Goal: Understand process/instructions

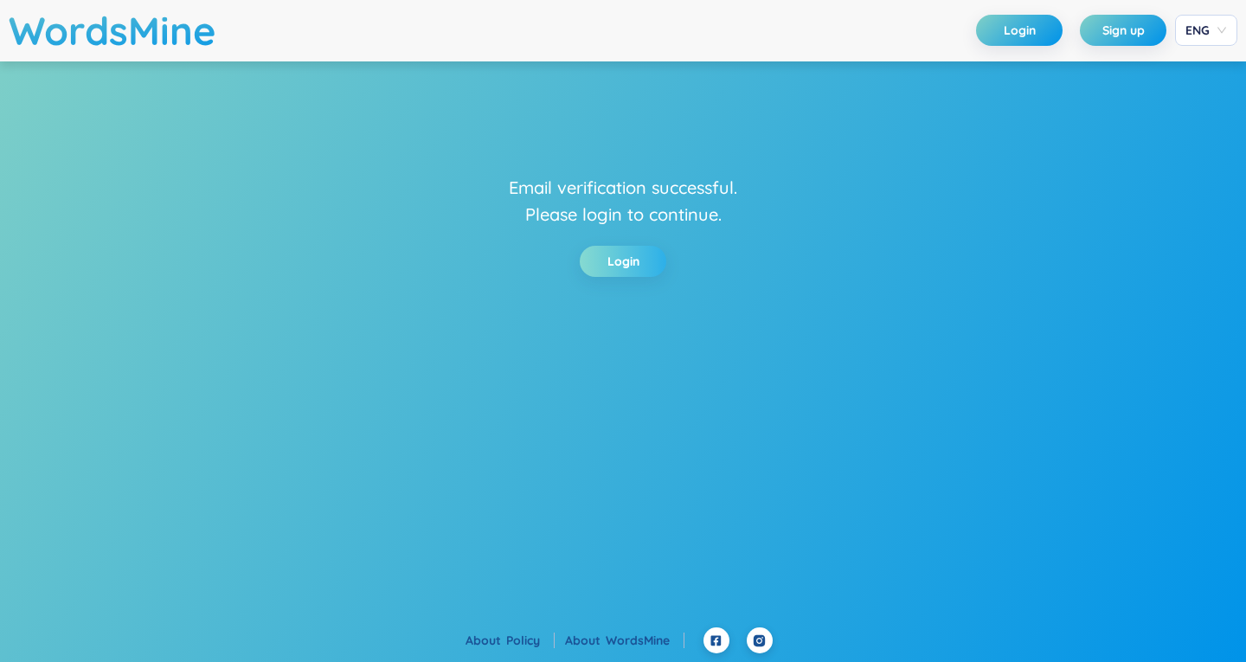
click at [616, 259] on link "Login" at bounding box center [623, 261] width 32 height 19
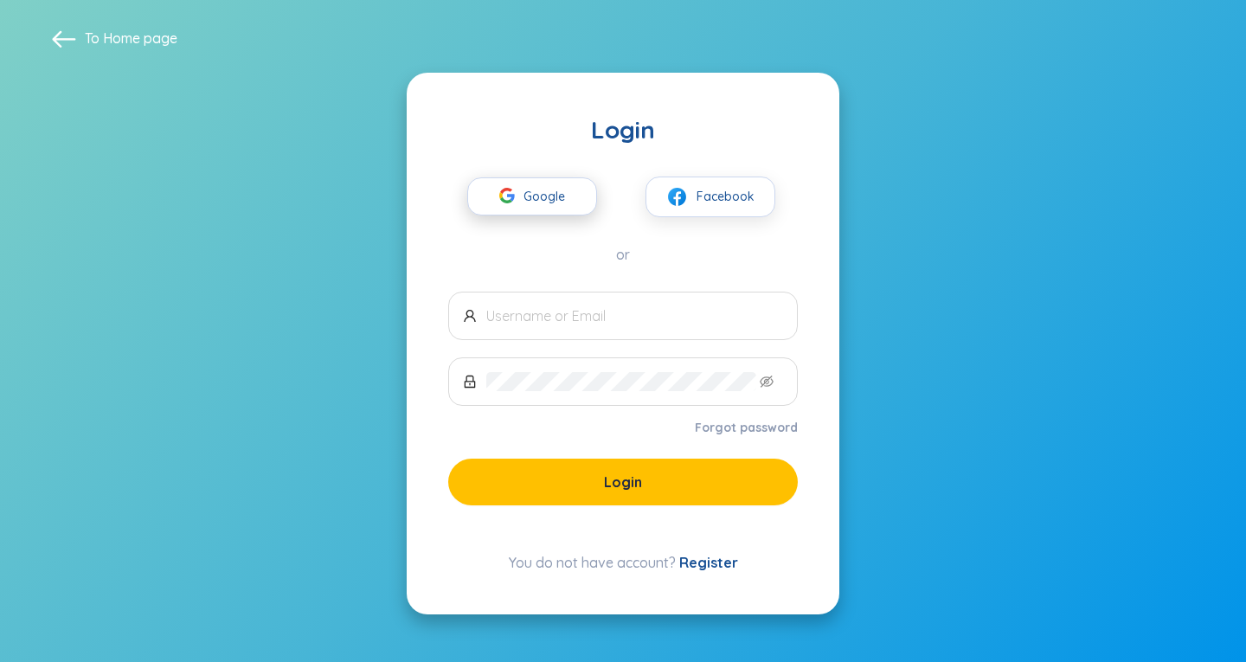
click at [534, 198] on span "Google" at bounding box center [549, 196] width 50 height 36
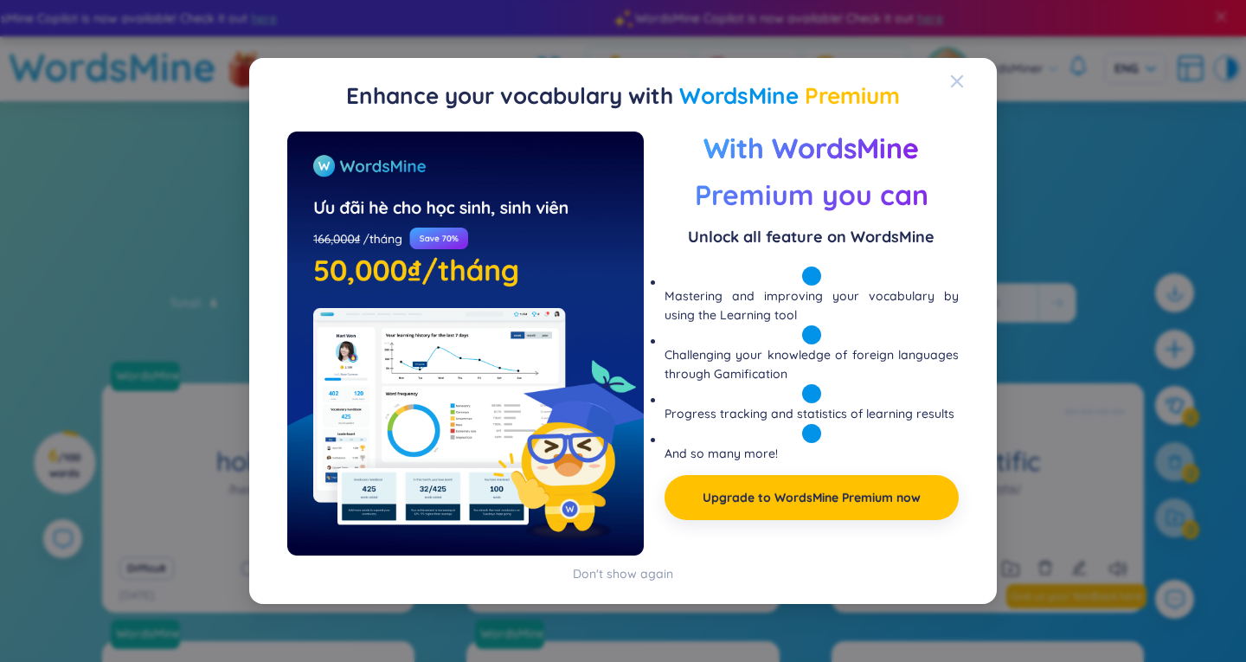
click at [953, 78] on icon "Close" at bounding box center [957, 81] width 14 height 14
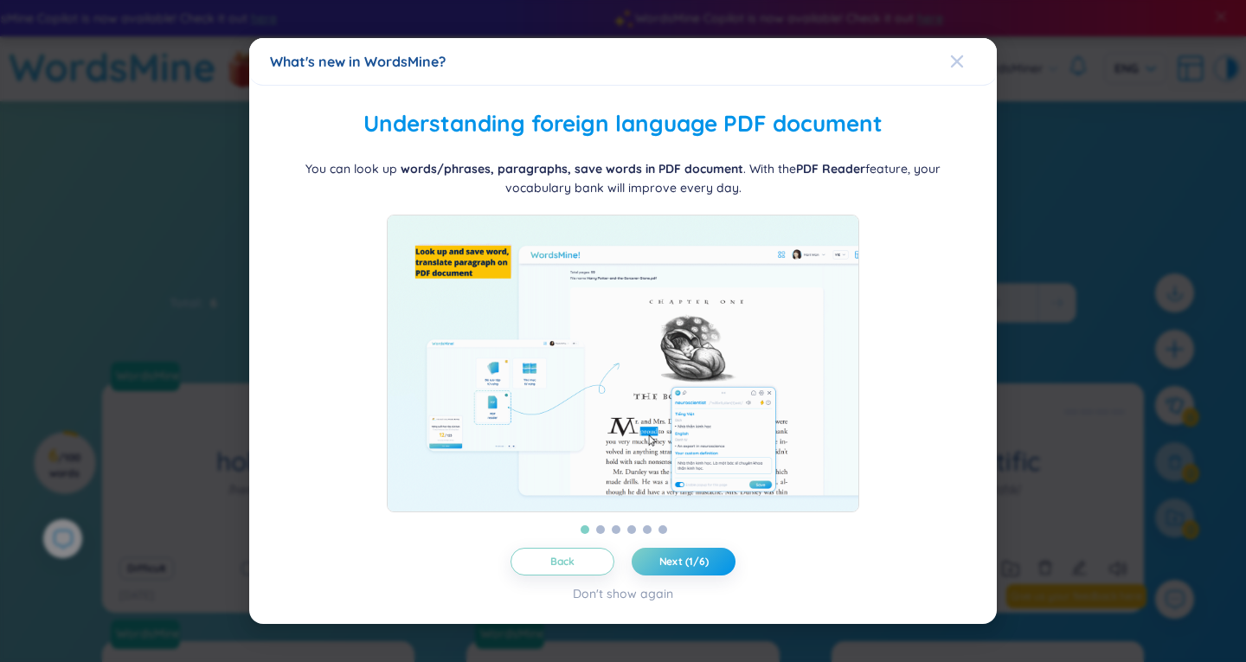
click at [961, 55] on icon "Close" at bounding box center [957, 62] width 14 height 14
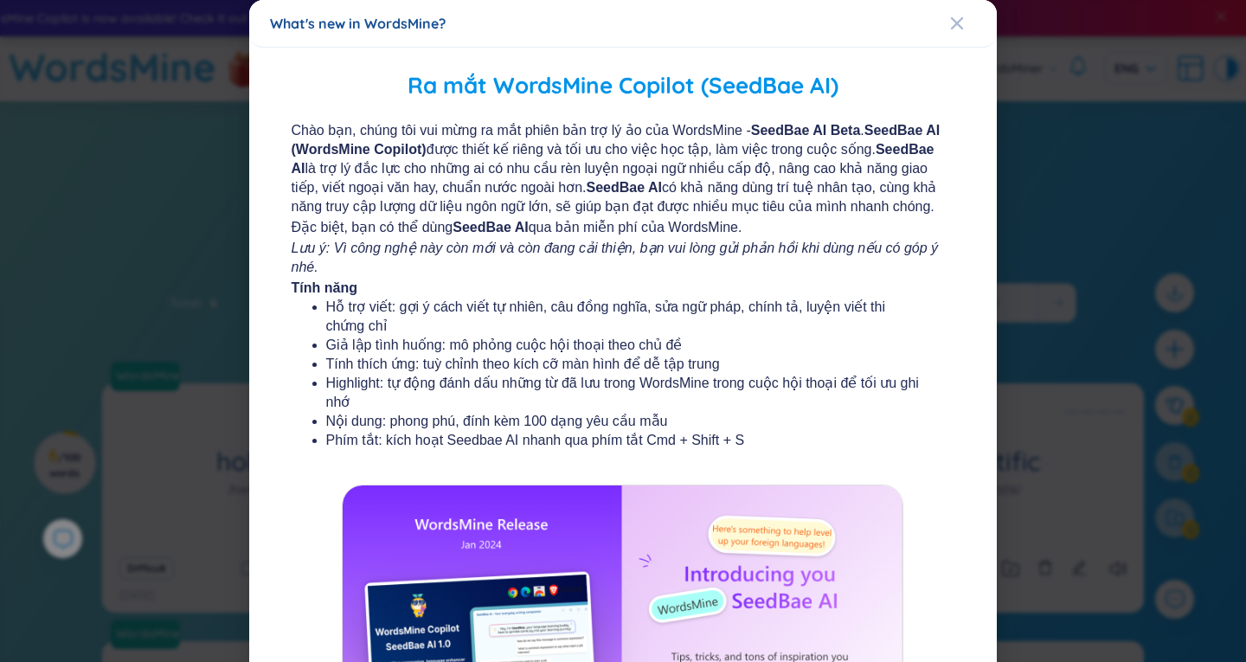
click at [961, 53] on div "Ra mắt WordsMine Copilot (SeedBae AI) Chào bạn, chúng tôi vui mừng ra mắt phiên…" at bounding box center [623, 470] width 748 height 845
click at [953, 27] on icon "Close" at bounding box center [957, 23] width 14 height 14
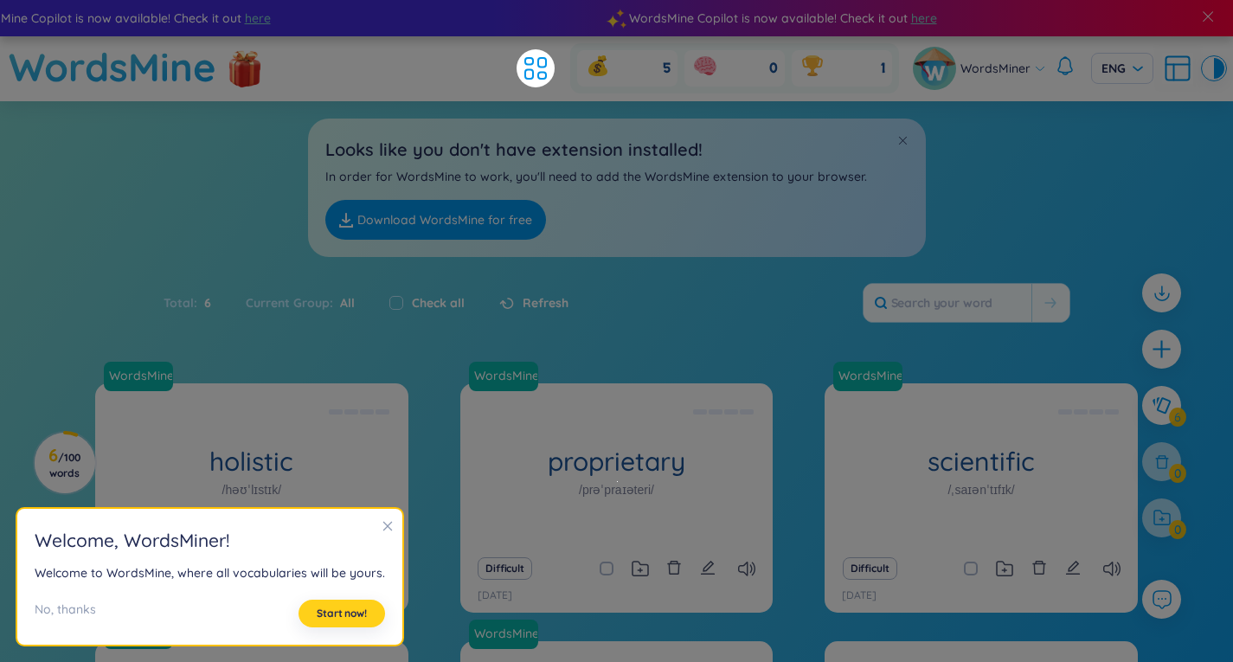
click at [355, 614] on span "Start now!" at bounding box center [342, 614] width 50 height 14
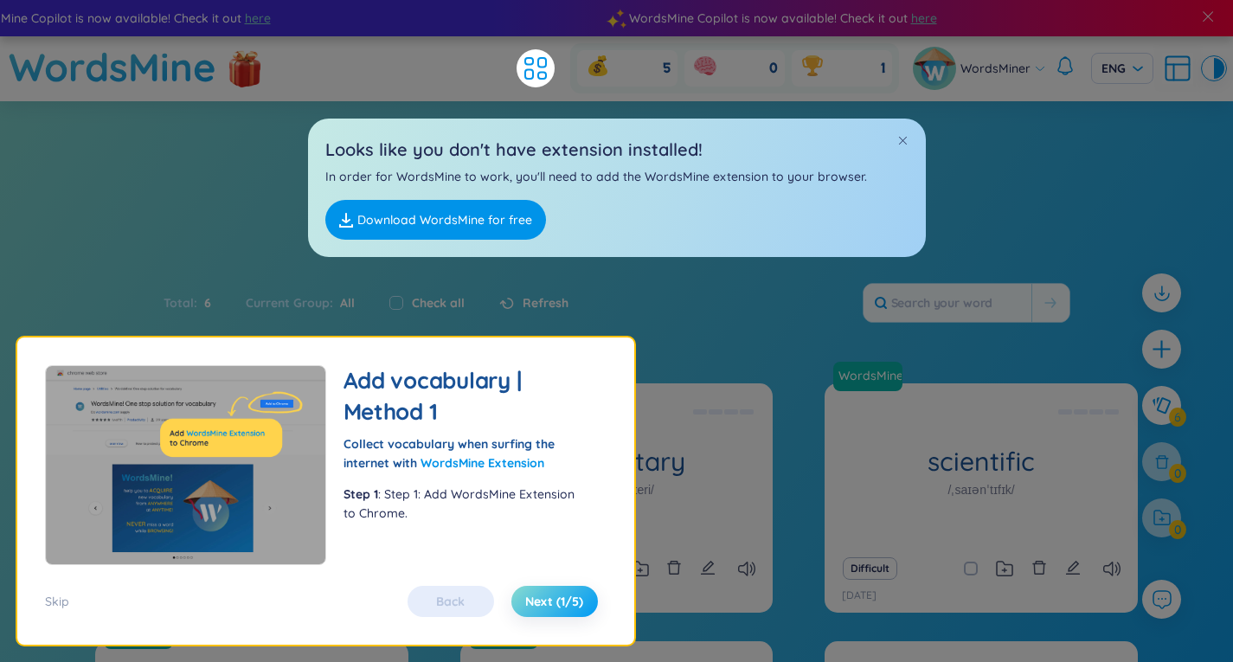
click at [580, 593] on span "Next (1/5)" at bounding box center [554, 601] width 58 height 17
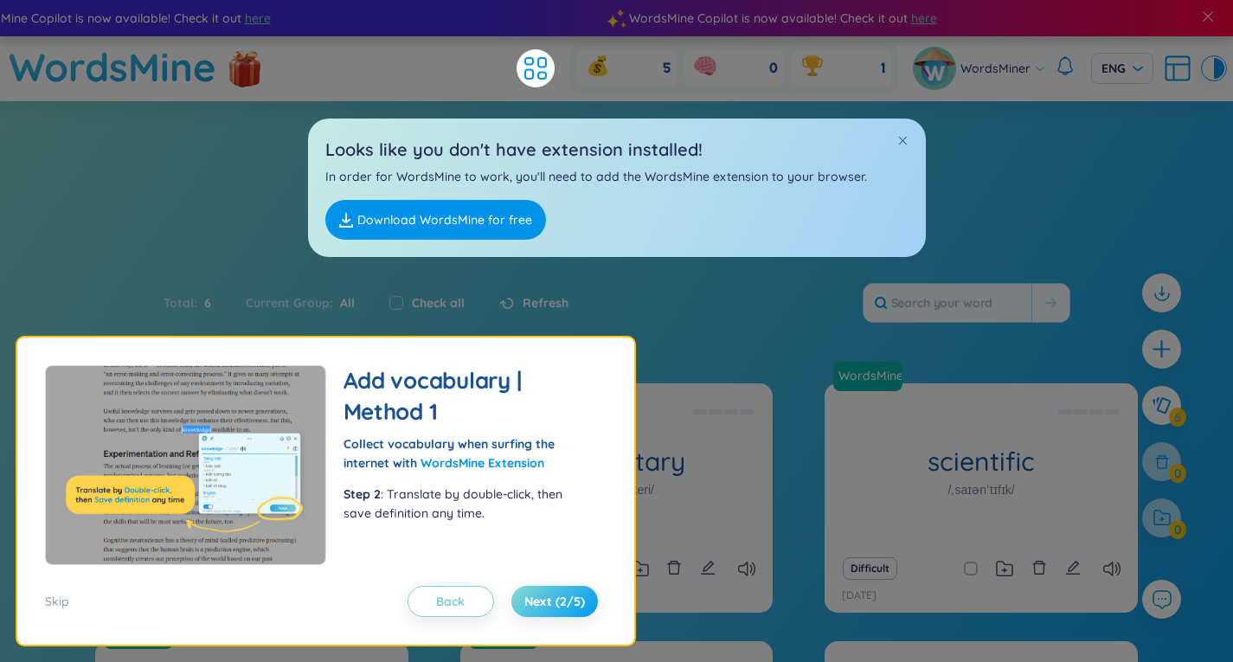
click at [580, 593] on span "Next (2/5)" at bounding box center [554, 601] width 61 height 17
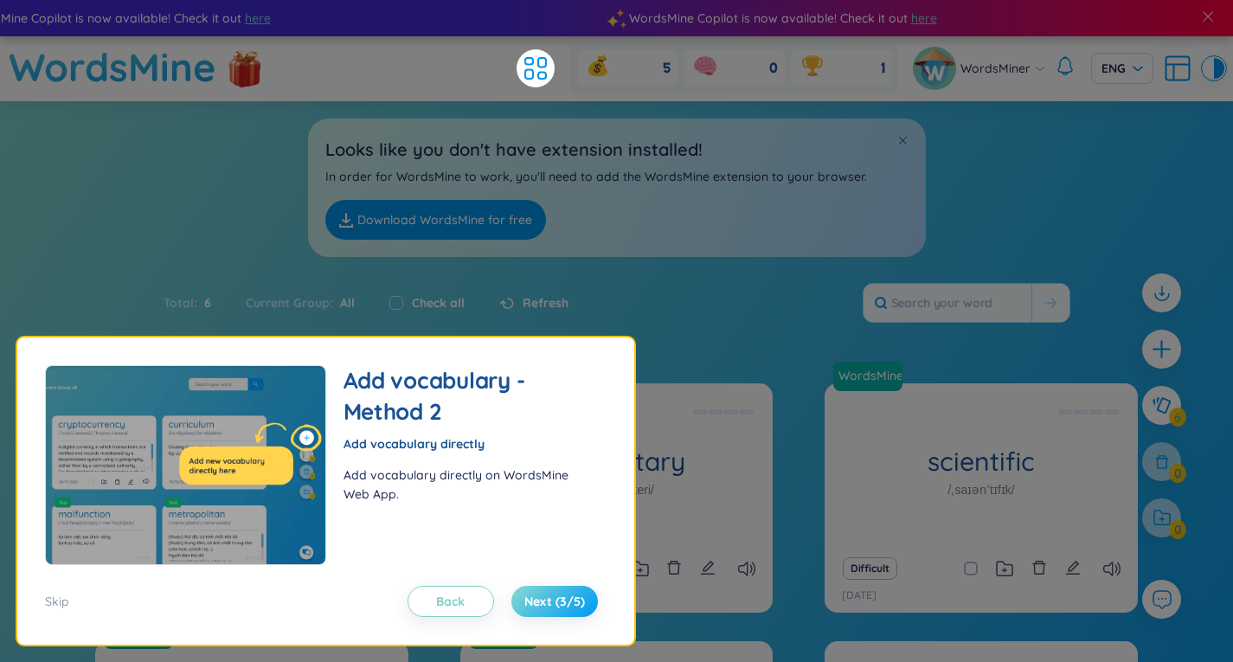
click at [580, 593] on span "Next (3/5)" at bounding box center [554, 601] width 61 height 17
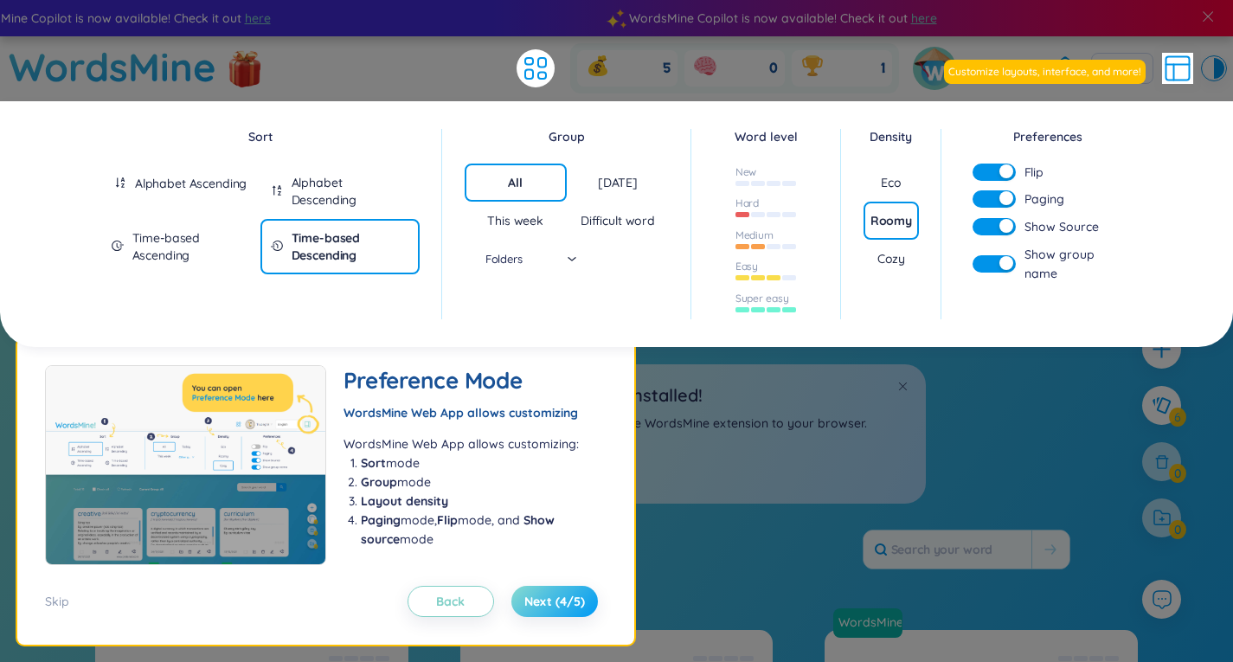
click at [580, 593] on span "Next (4/5)" at bounding box center [554, 601] width 61 height 17
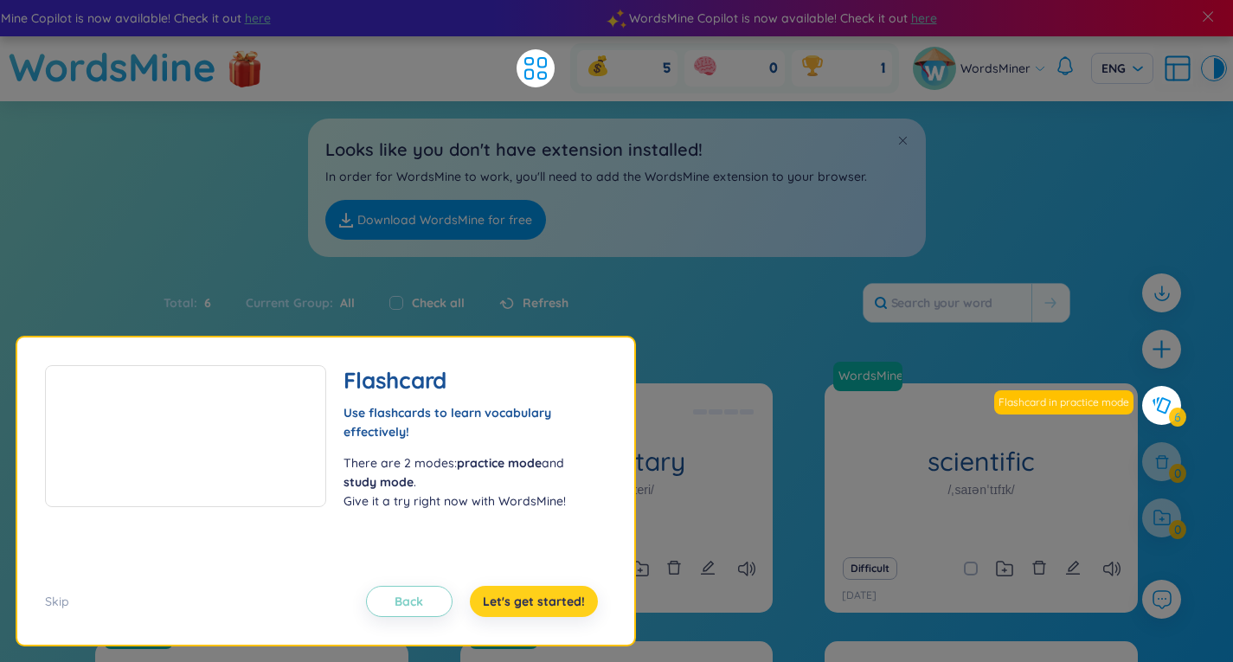
click at [580, 593] on span "Let's get started!" at bounding box center [534, 601] width 102 height 17
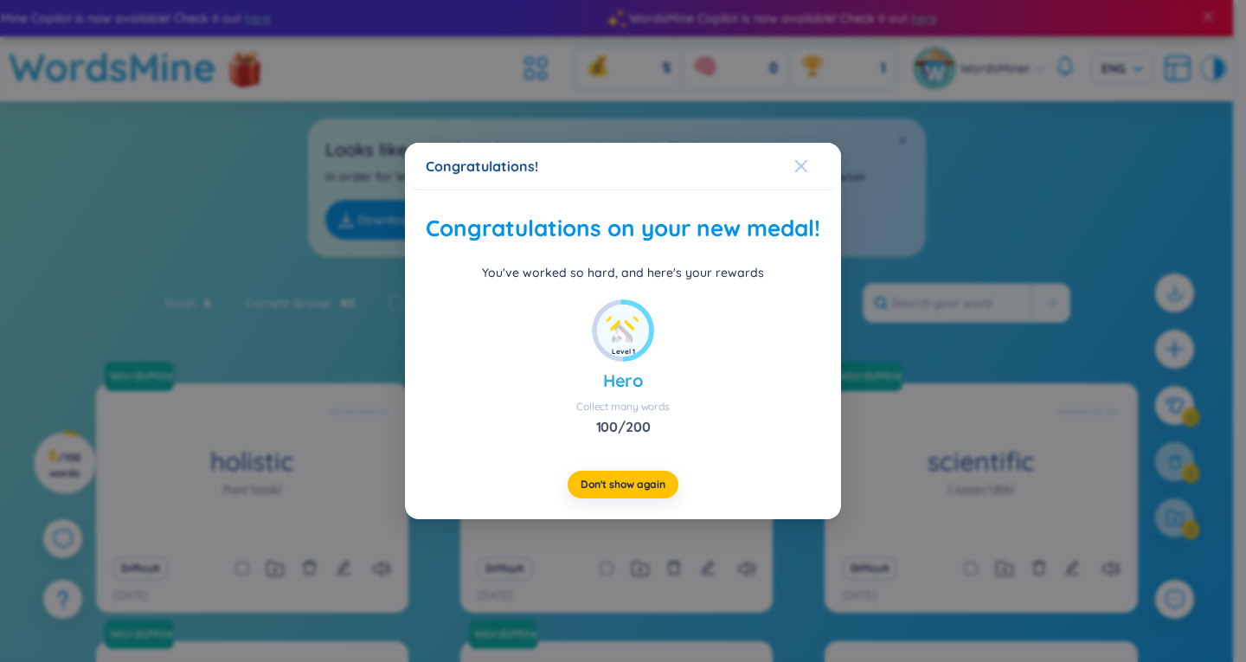
click at [818, 145] on span "Close" at bounding box center [817, 166] width 47 height 47
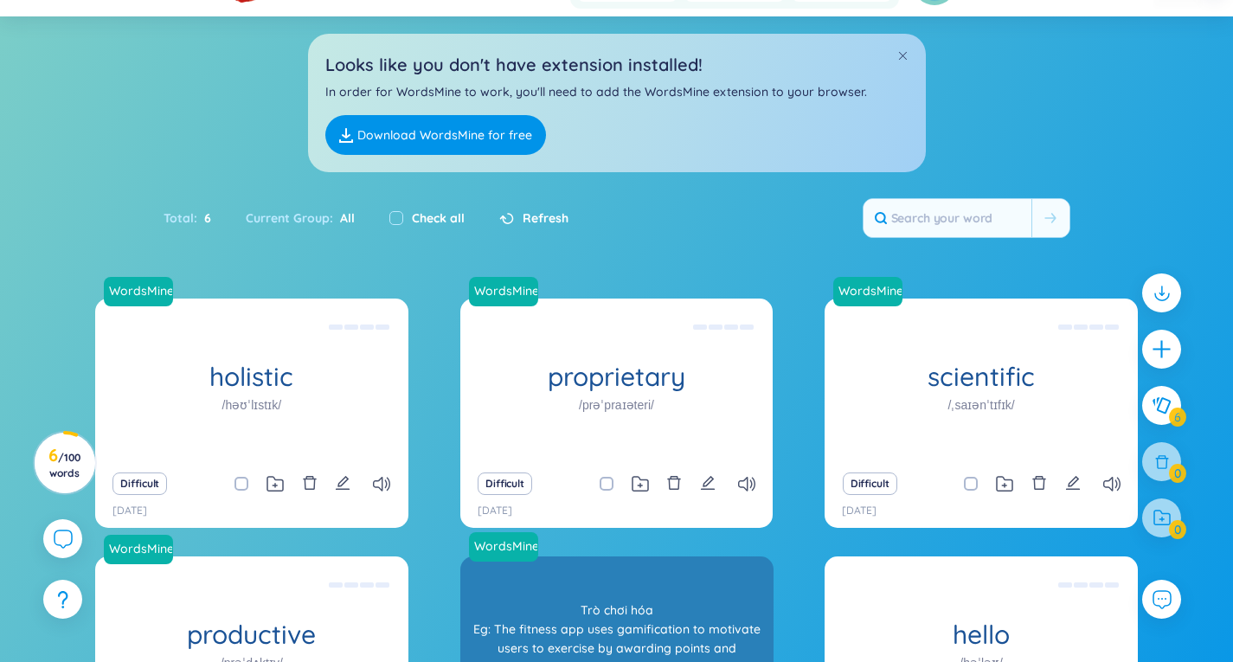
scroll to position [141, 0]
